Goal: Share content

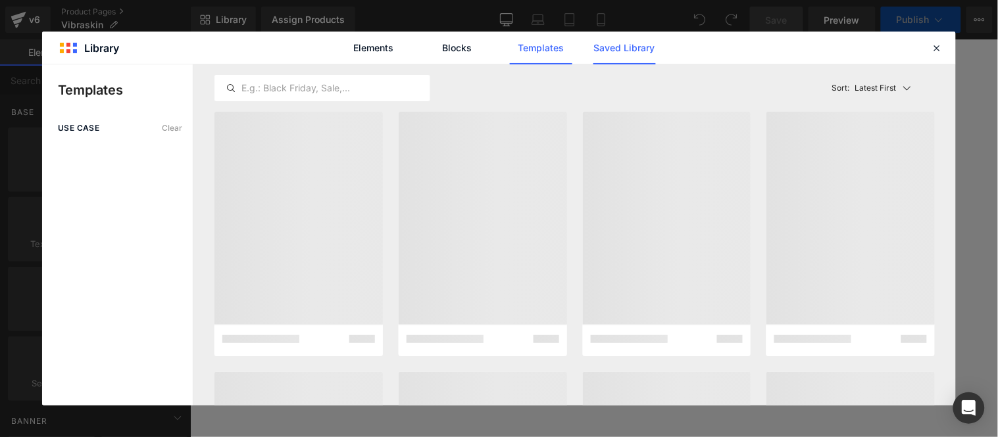
click at [625, 41] on link "Saved Library" at bounding box center [624, 48] width 62 height 33
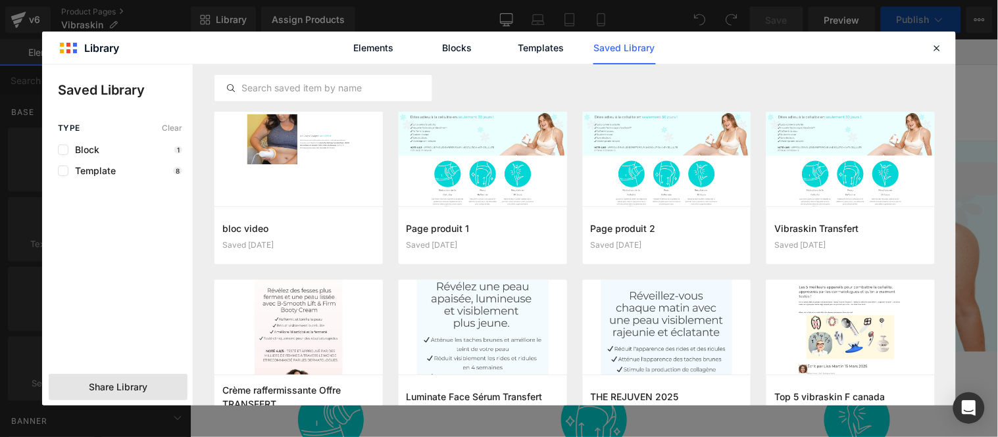
click at [143, 382] on span "Share Library" at bounding box center [118, 387] width 59 height 13
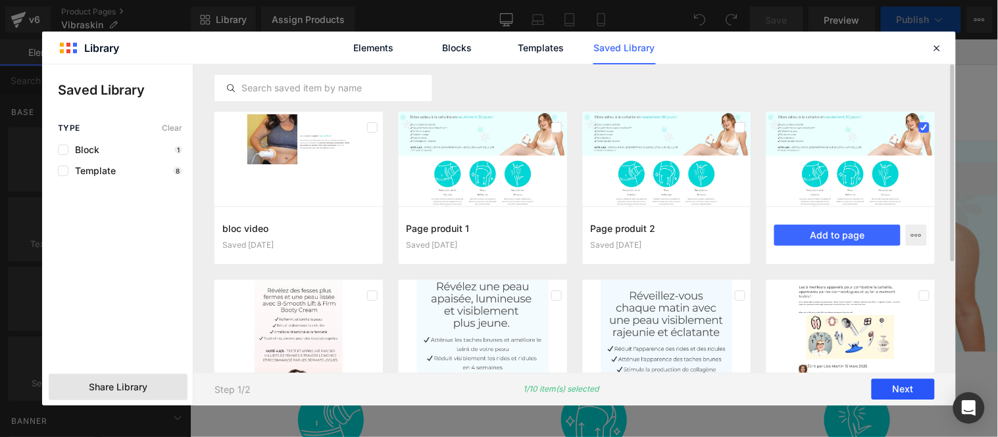
click at [898, 383] on button "Next" at bounding box center [902, 389] width 63 height 21
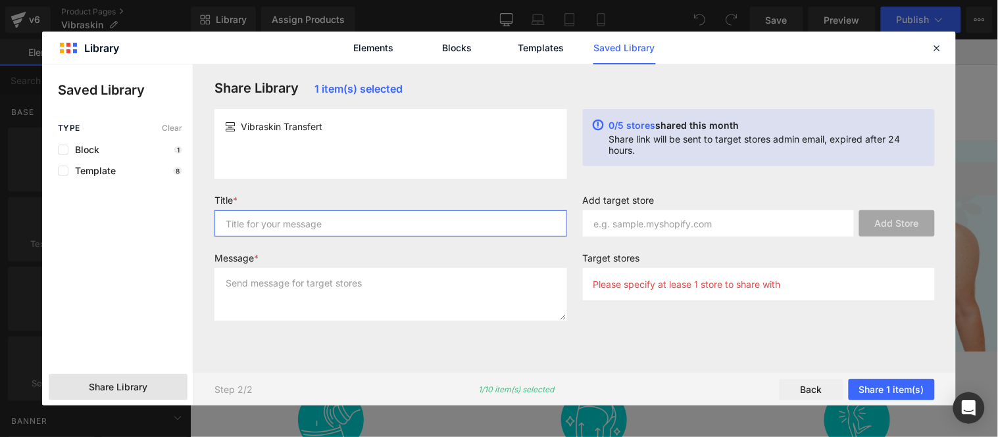
click at [320, 230] on input "text" at bounding box center [390, 223] width 353 height 26
type input "Vibr"
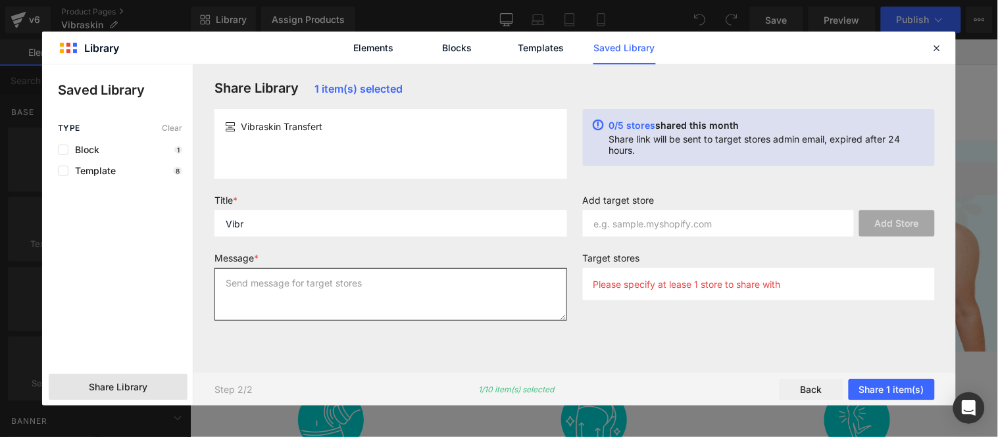
click at [328, 297] on textarea at bounding box center [390, 294] width 353 height 53
type textarea "Vibr"
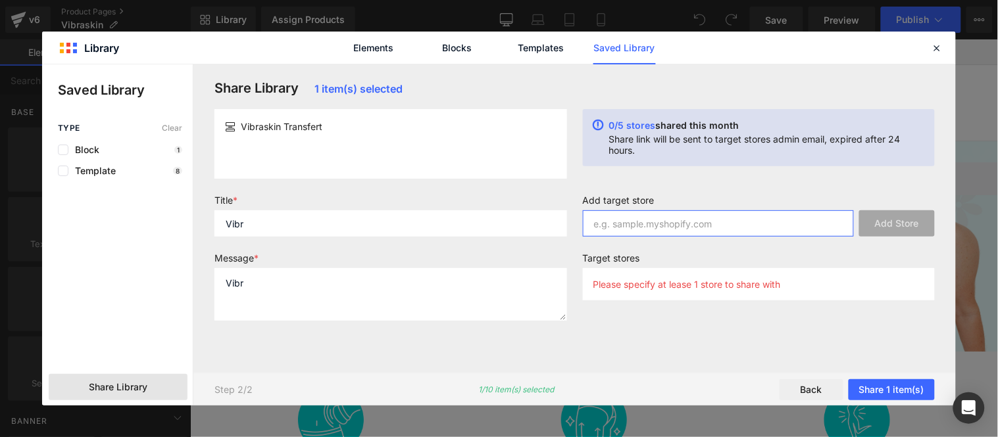
click at [674, 222] on input "text" at bounding box center [719, 223] width 272 height 26
paste input "[URL][DOMAIN_NAME]"
drag, startPoint x: 738, startPoint y: 222, endPoint x: 512, endPoint y: 254, distance: 228.5
click at [512, 254] on form "Title * Vibr Message * Vibr Add target store [URL][DOMAIN_NAME] Add Store Targe…" at bounding box center [575, 263] width 736 height 137
type input "1xqtfs-pc"
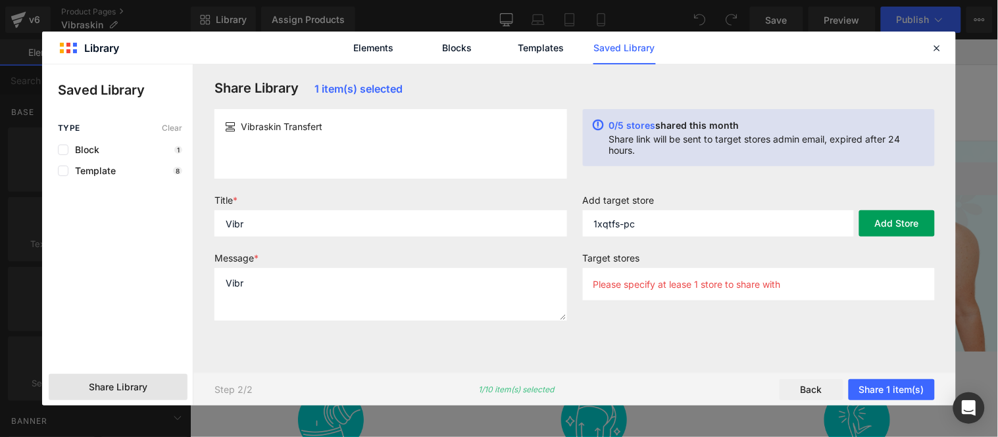
drag, startPoint x: 906, startPoint y: 224, endPoint x: 889, endPoint y: 233, distance: 19.7
click at [906, 224] on button "Add Store" at bounding box center [897, 223] width 76 height 26
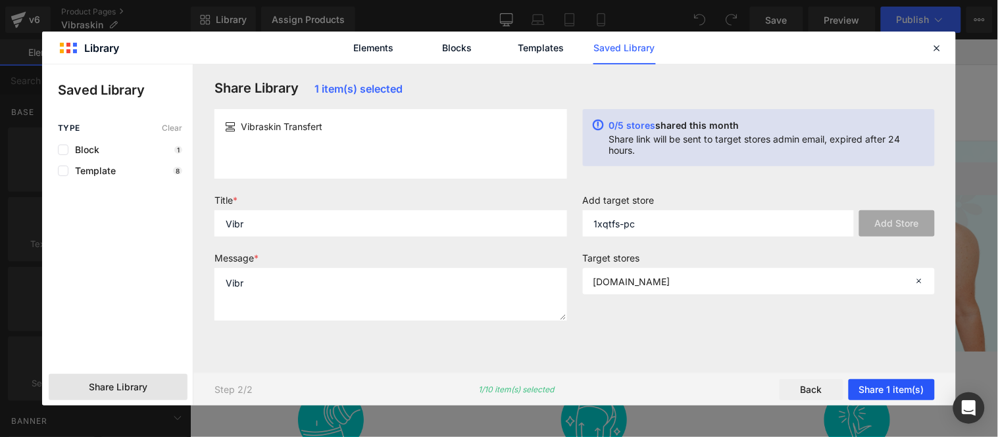
click at [892, 391] on button "Share 1 item(s)" at bounding box center [891, 389] width 86 height 21
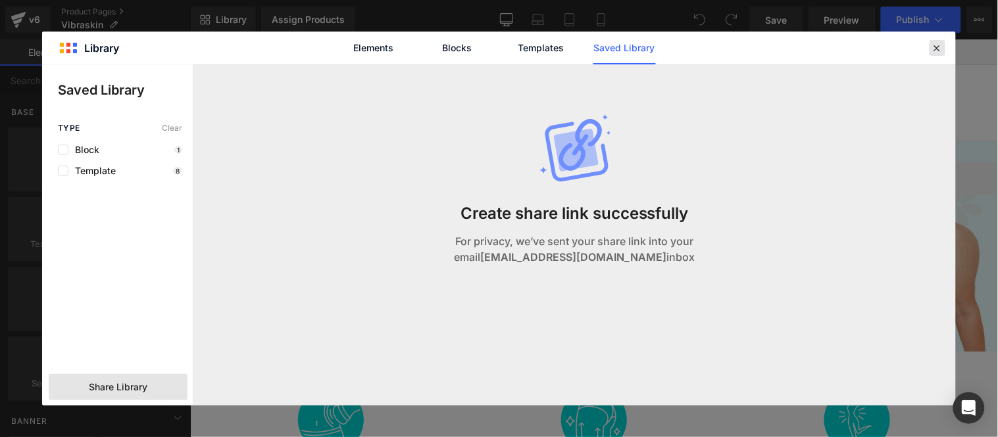
click at [937, 47] on icon at bounding box center [937, 48] width 12 height 12
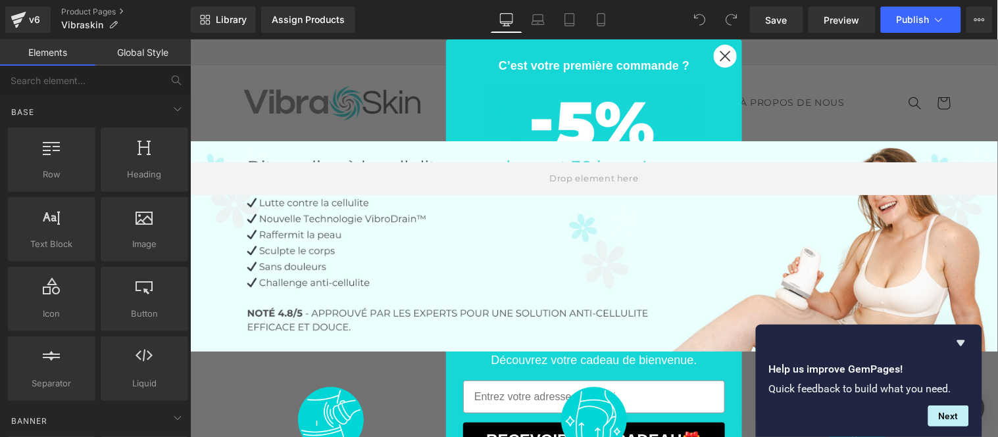
scroll to position [16, 0]
